Goal: Task Accomplishment & Management: Complete application form

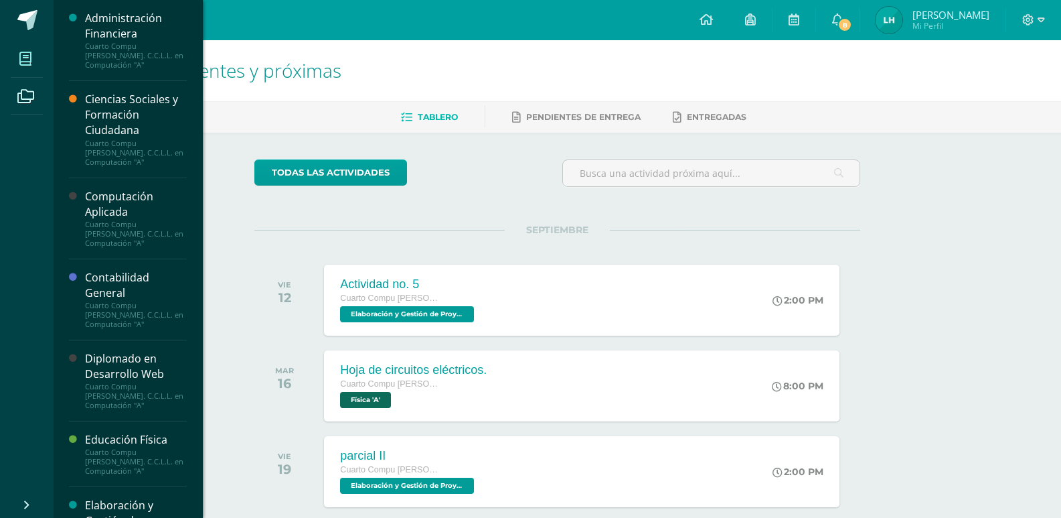
click at [31, 62] on icon at bounding box center [25, 58] width 12 height 13
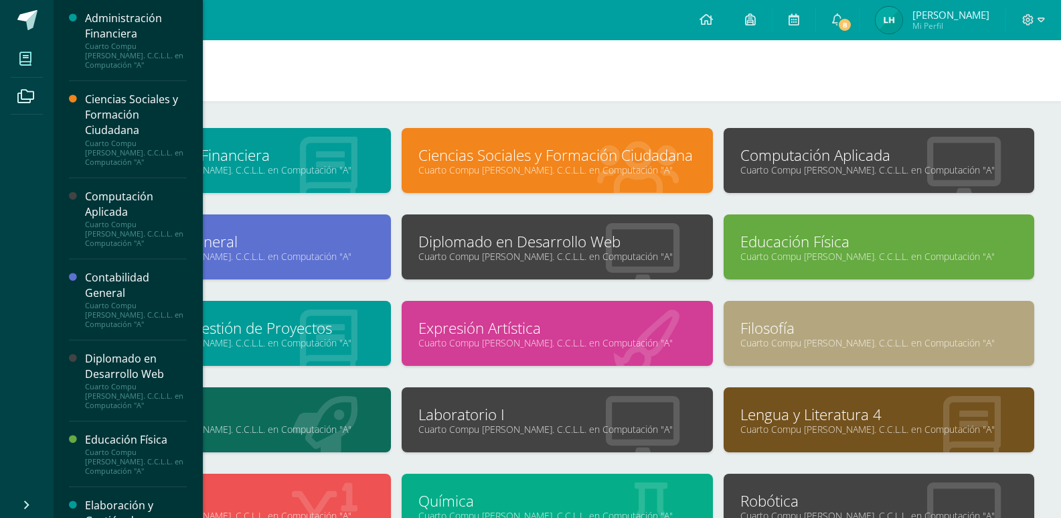
click at [902, 151] on link "Computación Aplicada" at bounding box center [879, 155] width 277 height 21
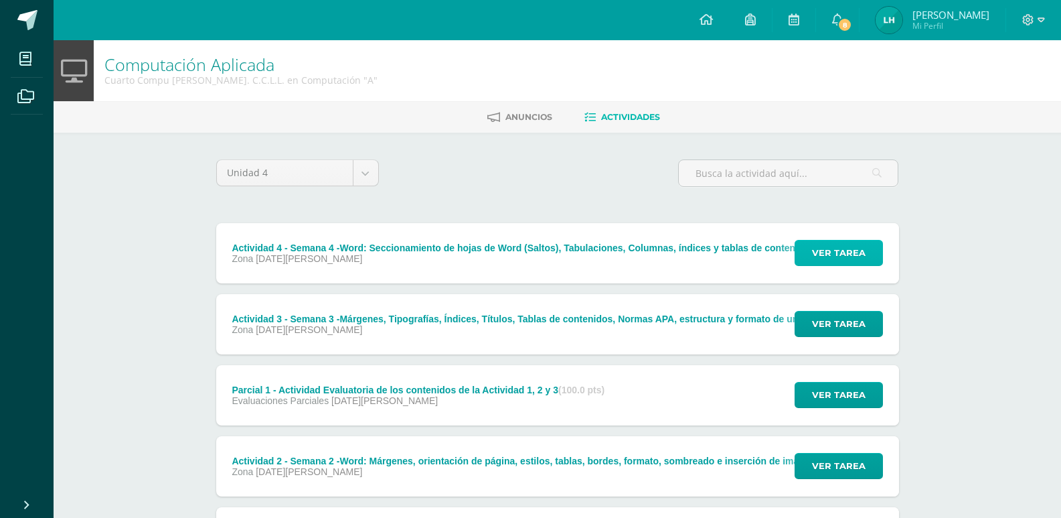
click at [824, 248] on span "Ver tarea" at bounding box center [839, 252] width 54 height 25
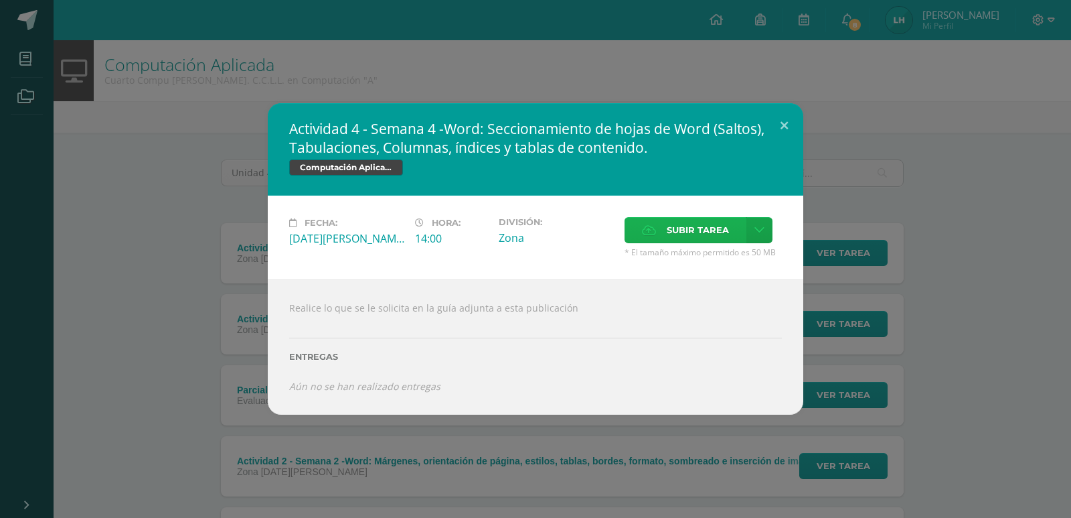
click at [706, 226] on span "Subir tarea" at bounding box center [698, 230] width 62 height 25
click at [0, 0] on input "Subir tarea" at bounding box center [0, 0] width 0 height 0
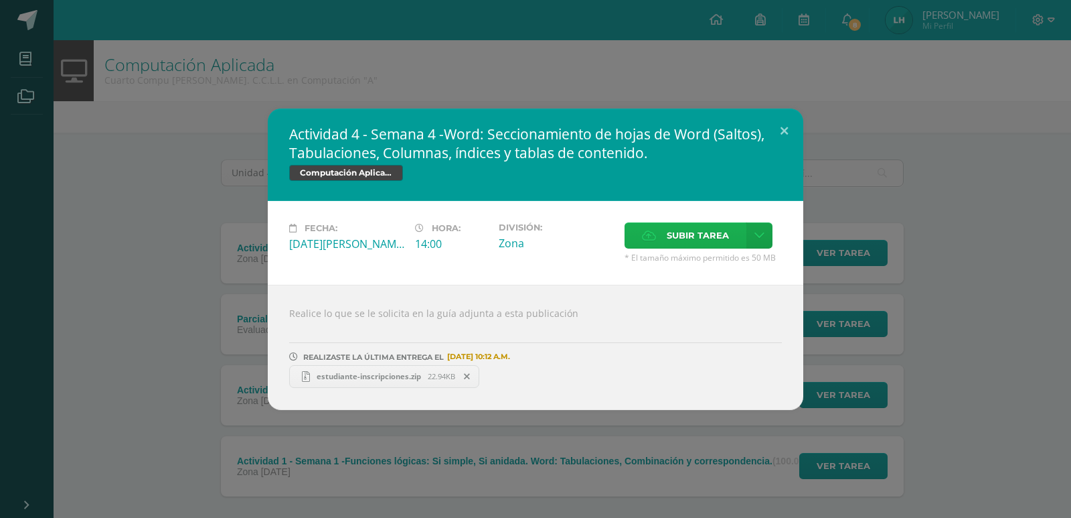
click at [690, 231] on span "Subir tarea" at bounding box center [698, 235] width 62 height 25
click at [0, 0] on input "Subir tarea" at bounding box center [0, 0] width 0 height 0
click at [779, 131] on button at bounding box center [784, 131] width 38 height 46
